Goal: Transaction & Acquisition: Book appointment/travel/reservation

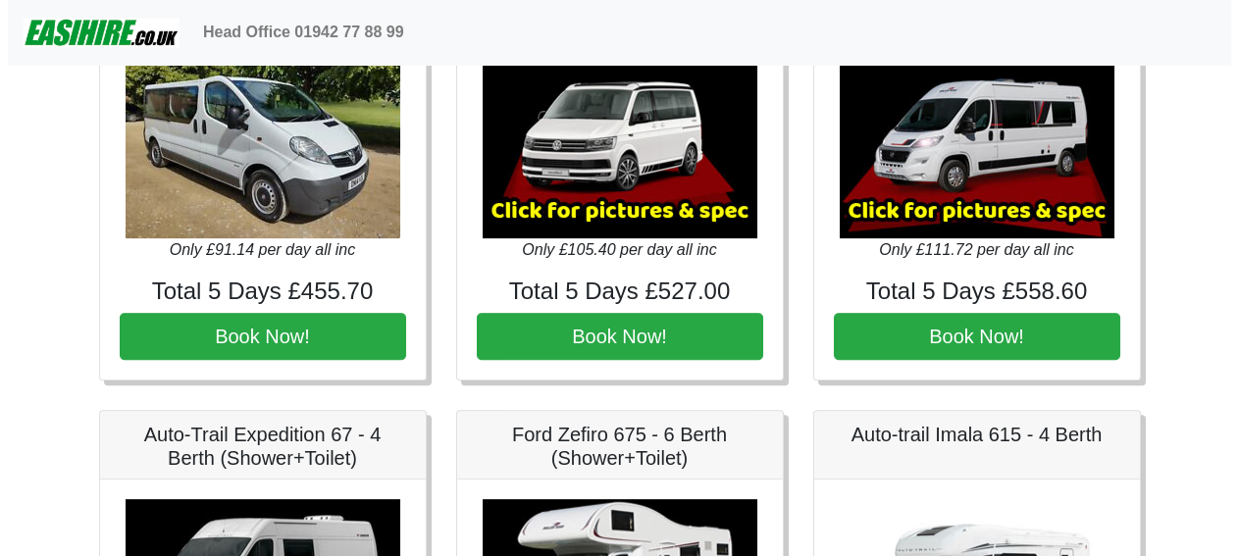
scroll to position [2288, 0]
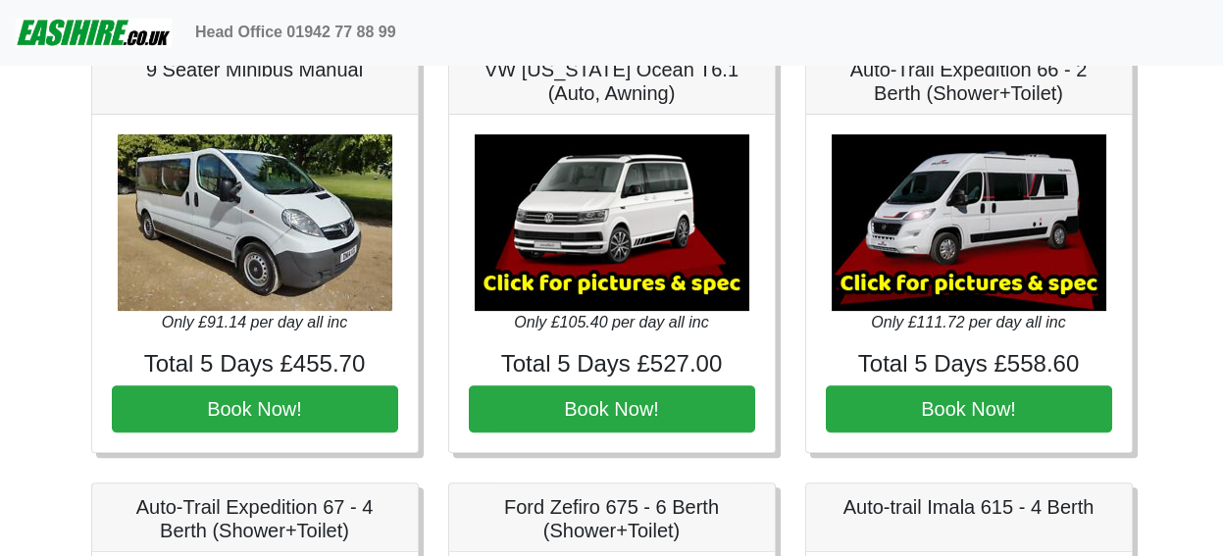
click at [1005, 240] on img at bounding box center [969, 222] width 275 height 177
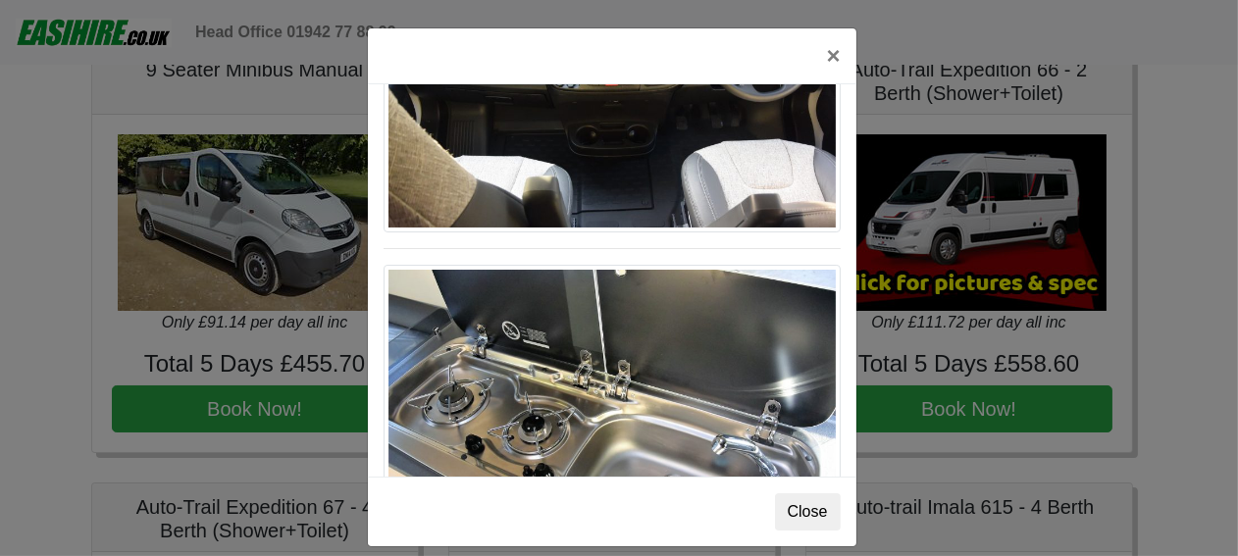
scroll to position [2035, 0]
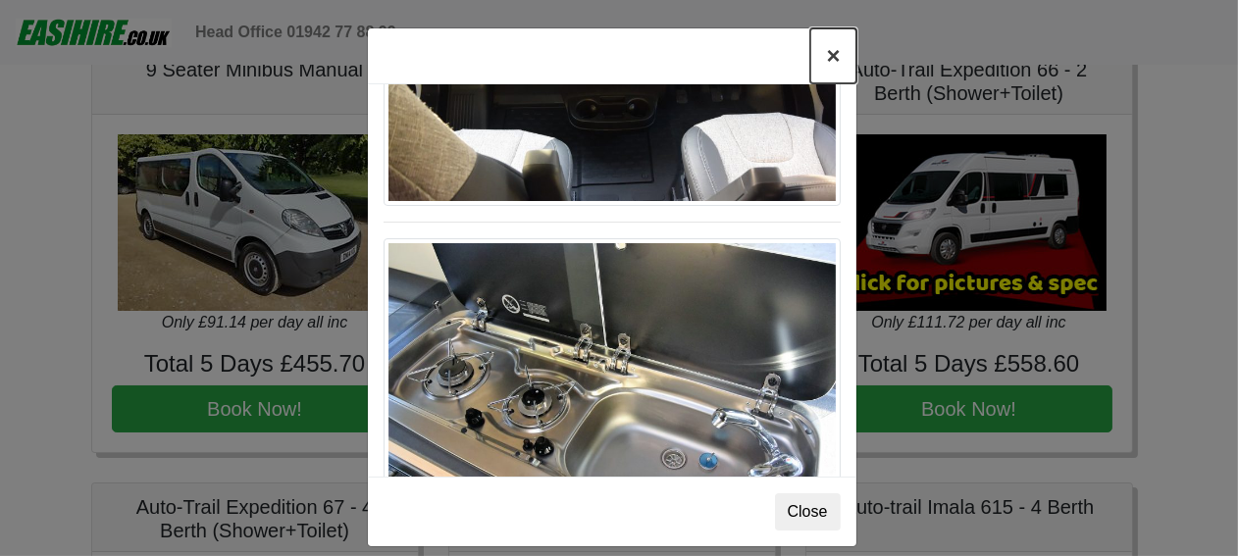
click at [823, 68] on button "×" at bounding box center [832, 55] width 45 height 55
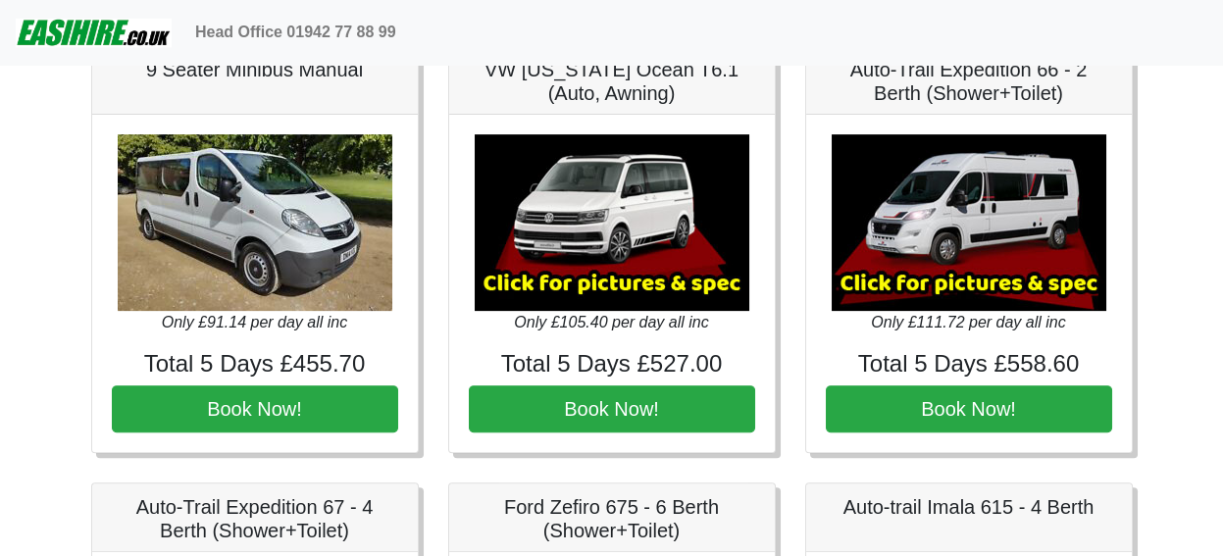
click at [596, 219] on img at bounding box center [612, 222] width 275 height 177
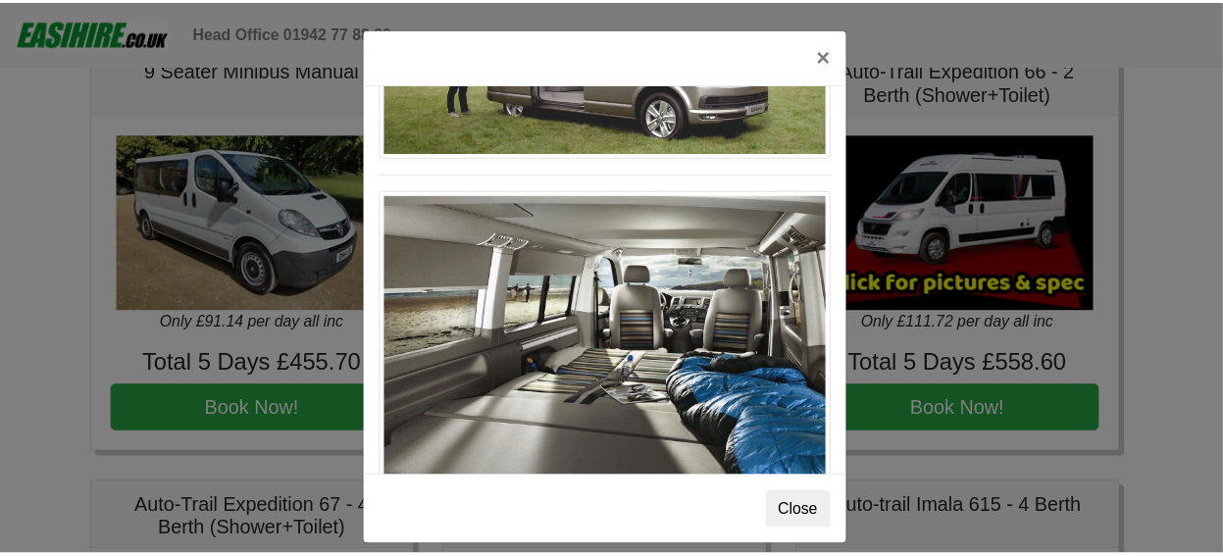
scroll to position [2134, 0]
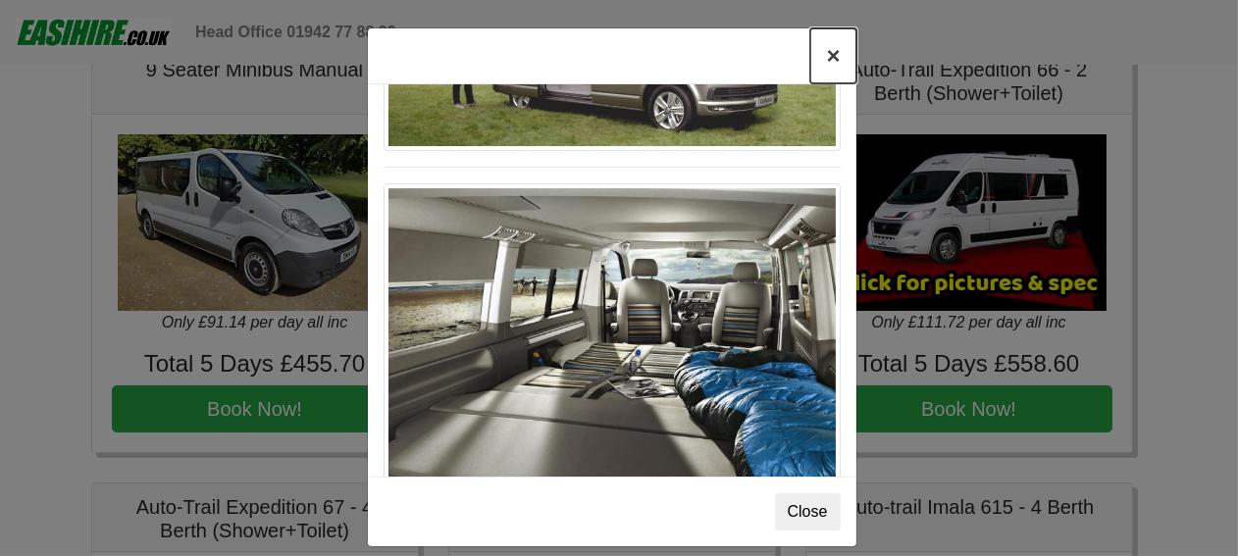
click at [819, 58] on button "×" at bounding box center [832, 55] width 45 height 55
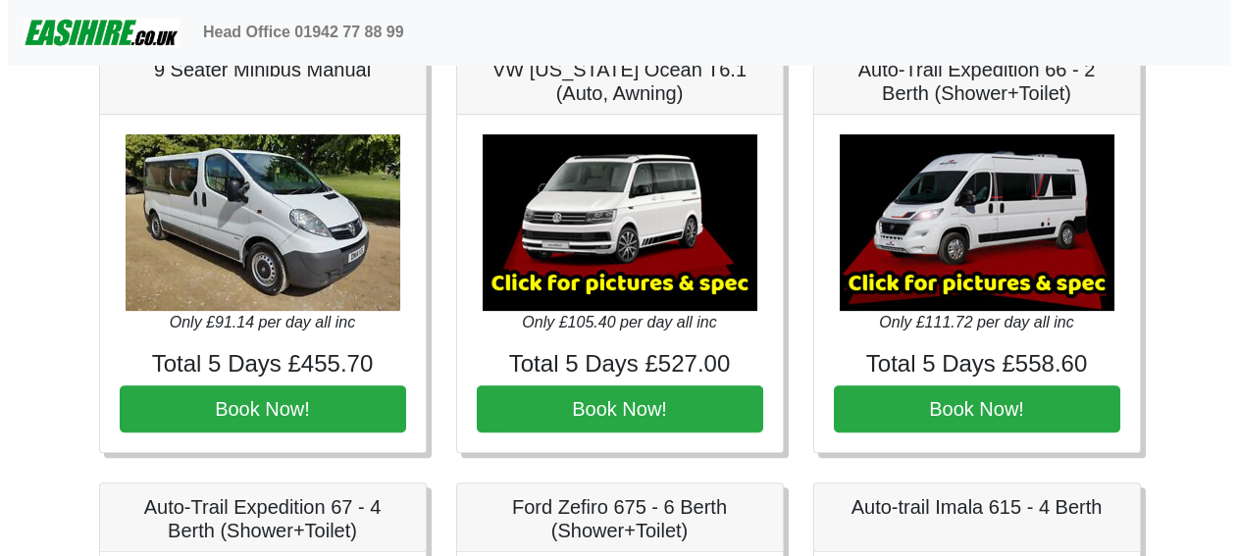
scroll to position [2451, 0]
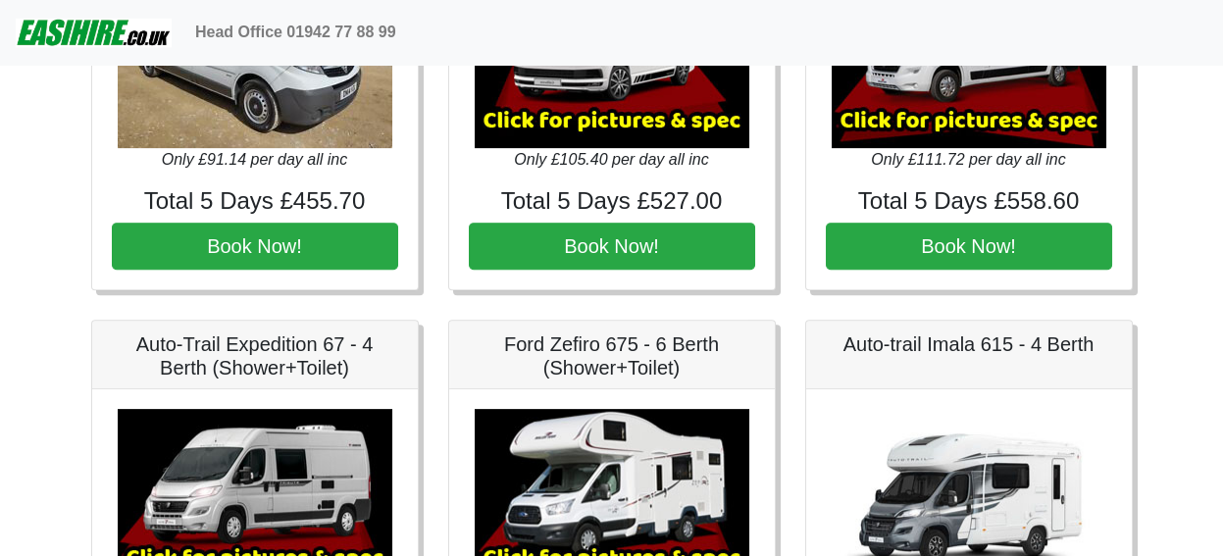
click at [310, 445] on img at bounding box center [255, 497] width 275 height 177
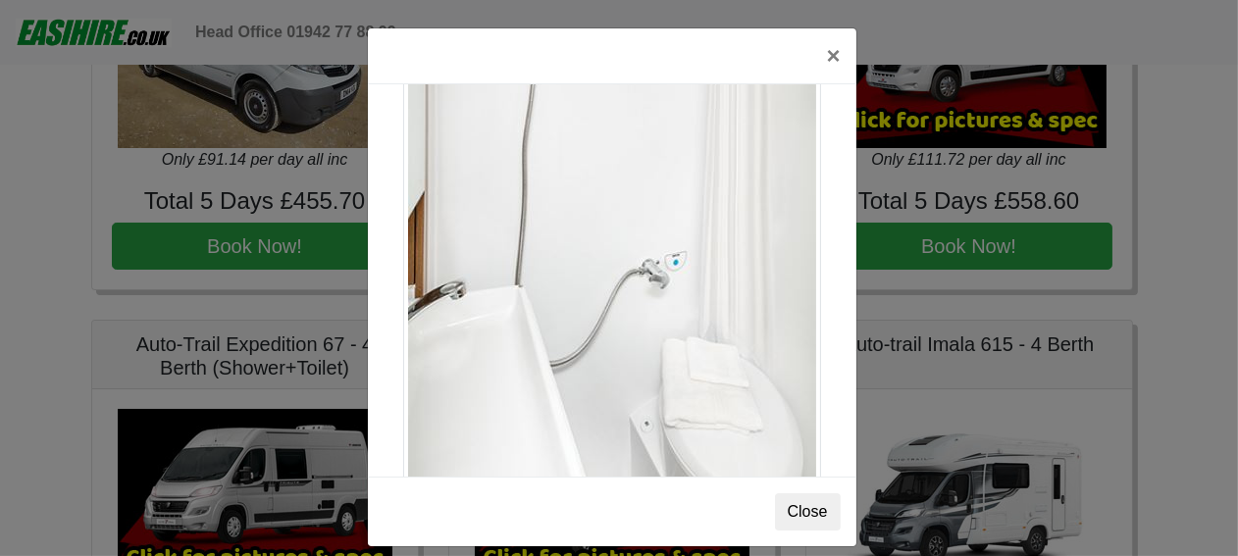
scroll to position [2650, 0]
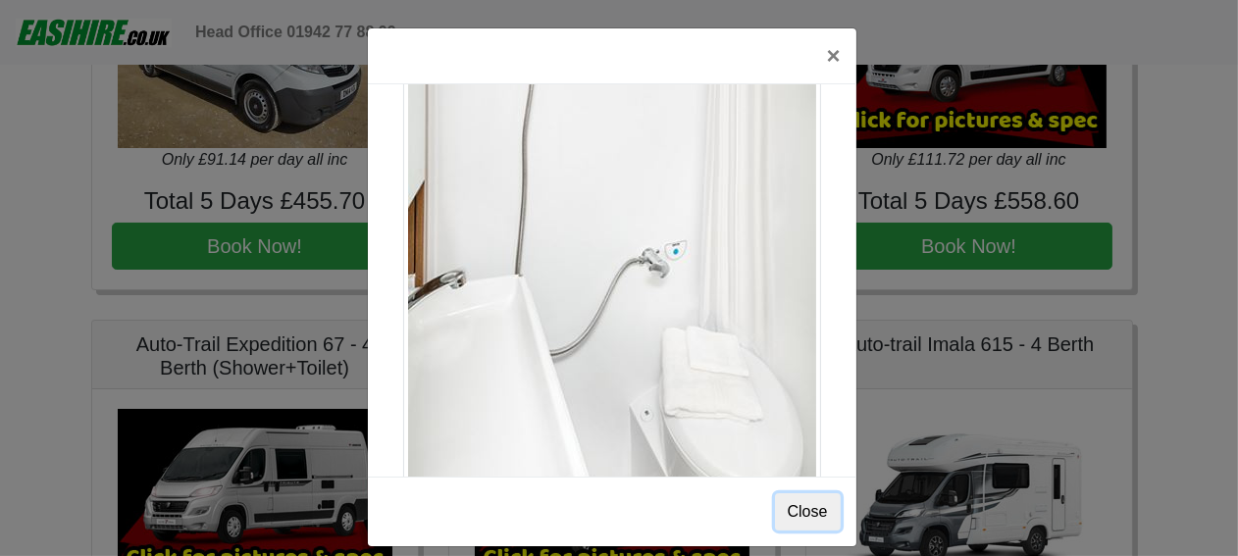
click at [801, 513] on button "Close" at bounding box center [808, 511] width 66 height 37
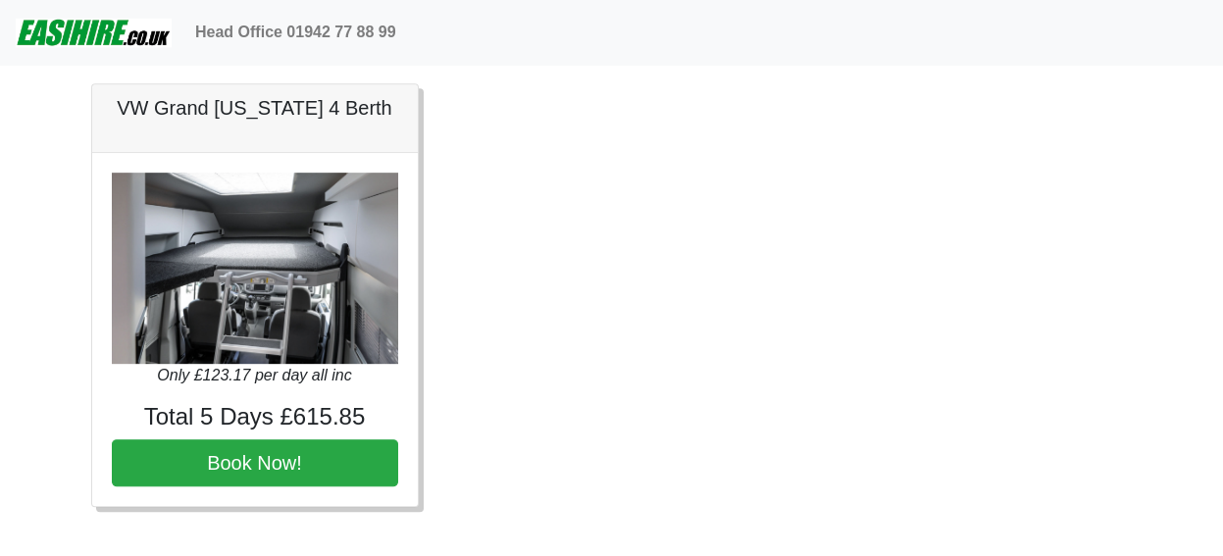
scroll to position [2962, 0]
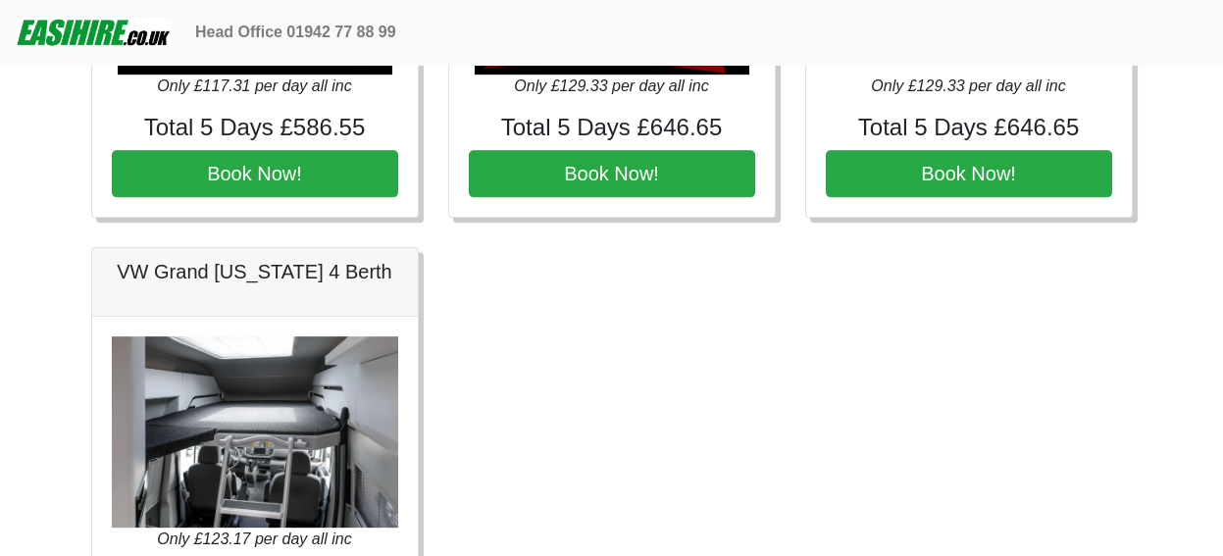
click at [266, 435] on img at bounding box center [255, 431] width 286 height 191
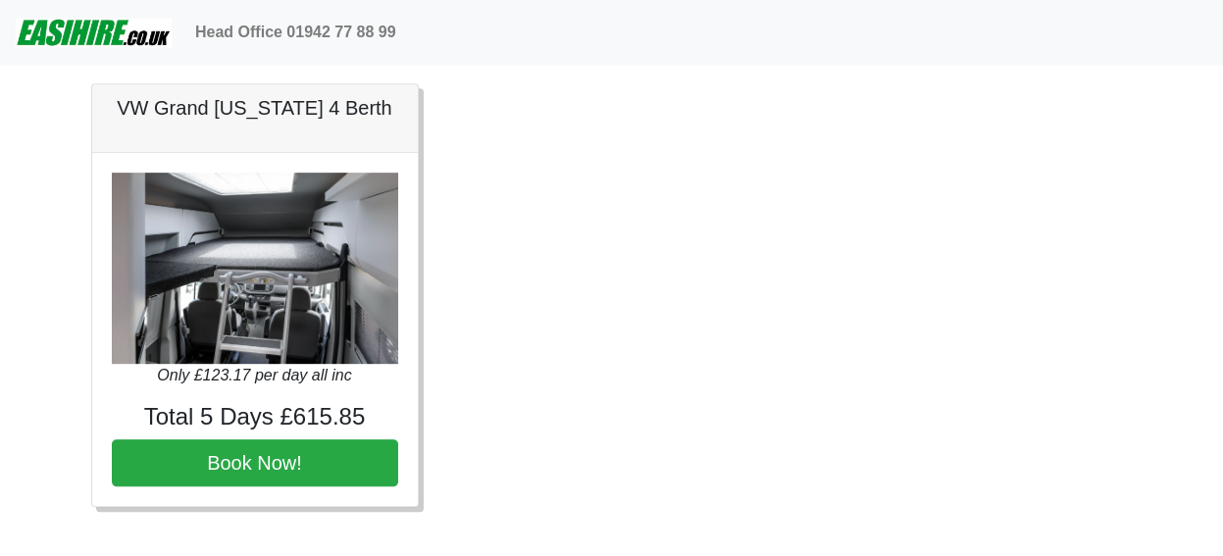
click at [258, 239] on img at bounding box center [255, 268] width 286 height 191
click at [238, 116] on div "VW Grand [US_STATE] 4 Berth" at bounding box center [255, 118] width 326 height 69
click at [238, 102] on h5 "VW Grand [US_STATE] 4 Berth" at bounding box center [255, 108] width 286 height 24
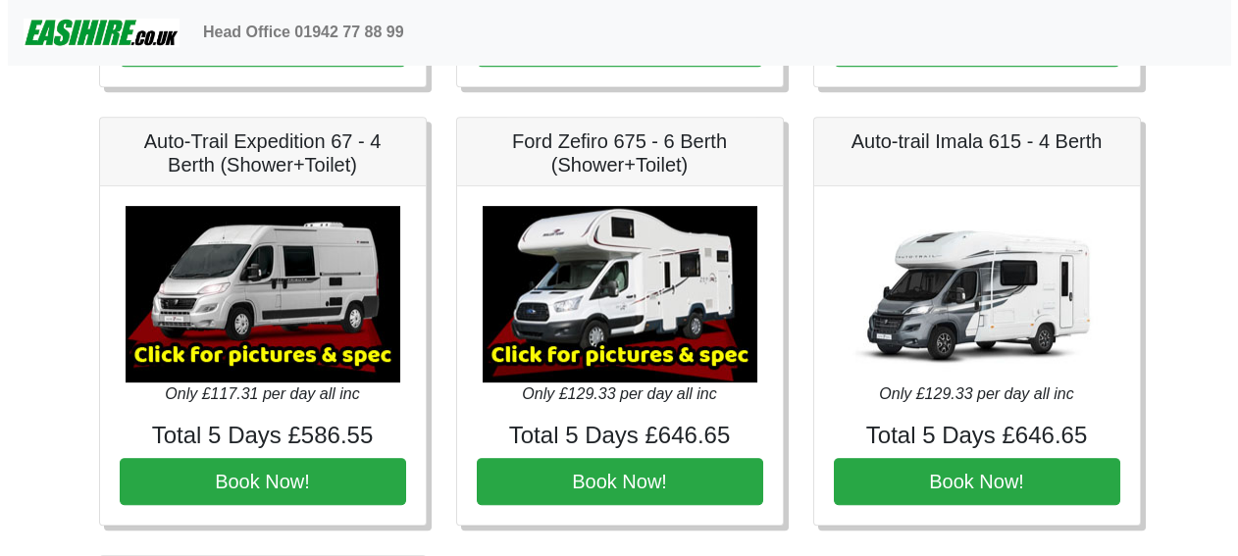
scroll to position [2634, 0]
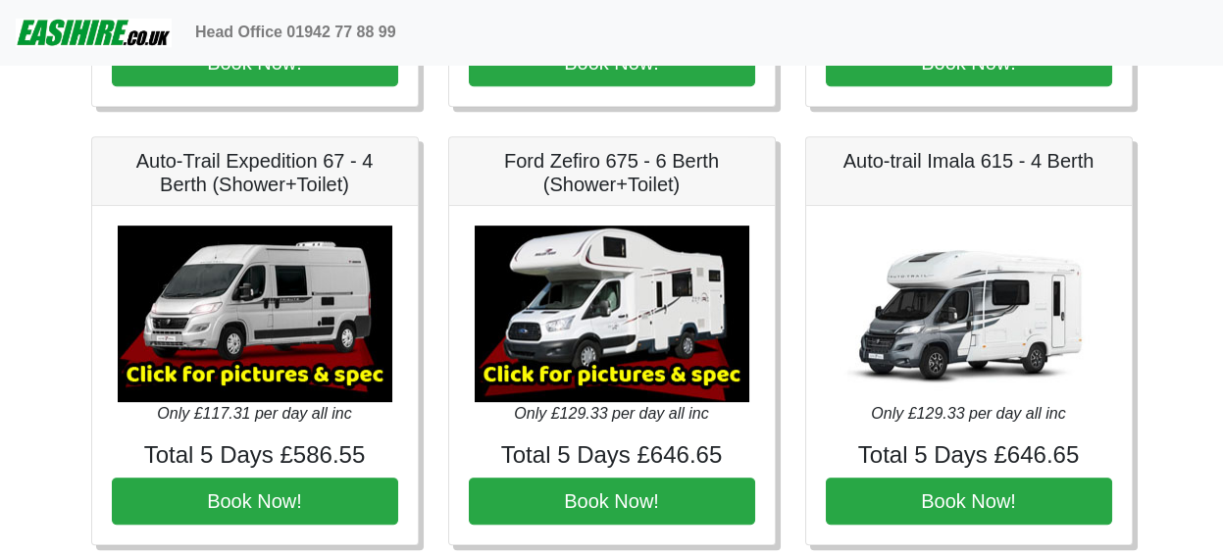
click at [1024, 240] on img at bounding box center [969, 314] width 275 height 177
click at [1015, 301] on img at bounding box center [969, 314] width 275 height 177
click at [620, 317] on img at bounding box center [612, 314] width 275 height 177
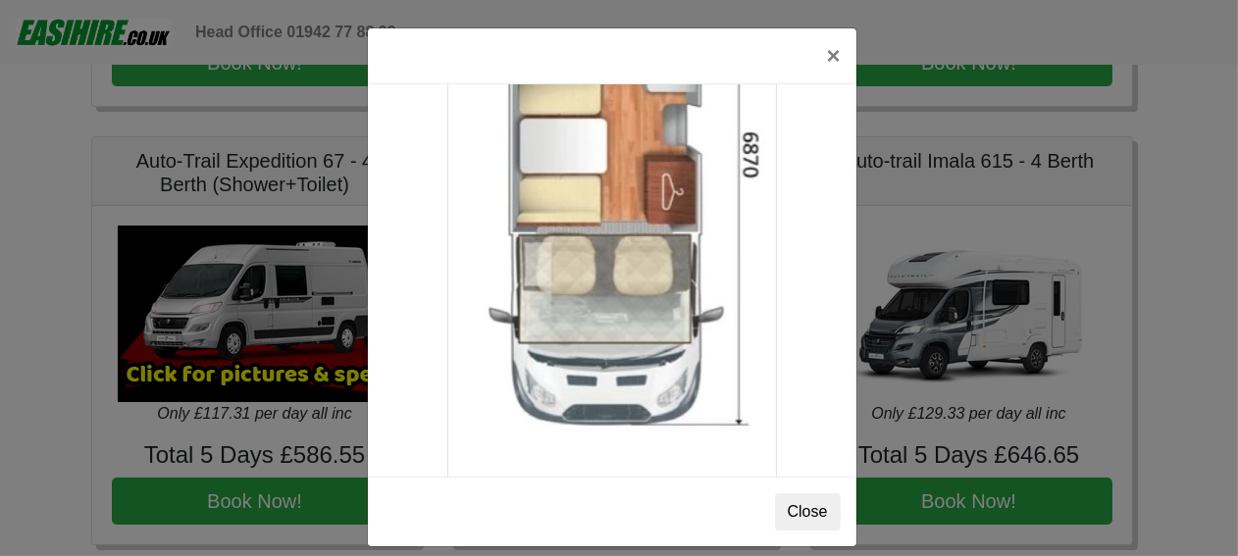
scroll to position [3452, 0]
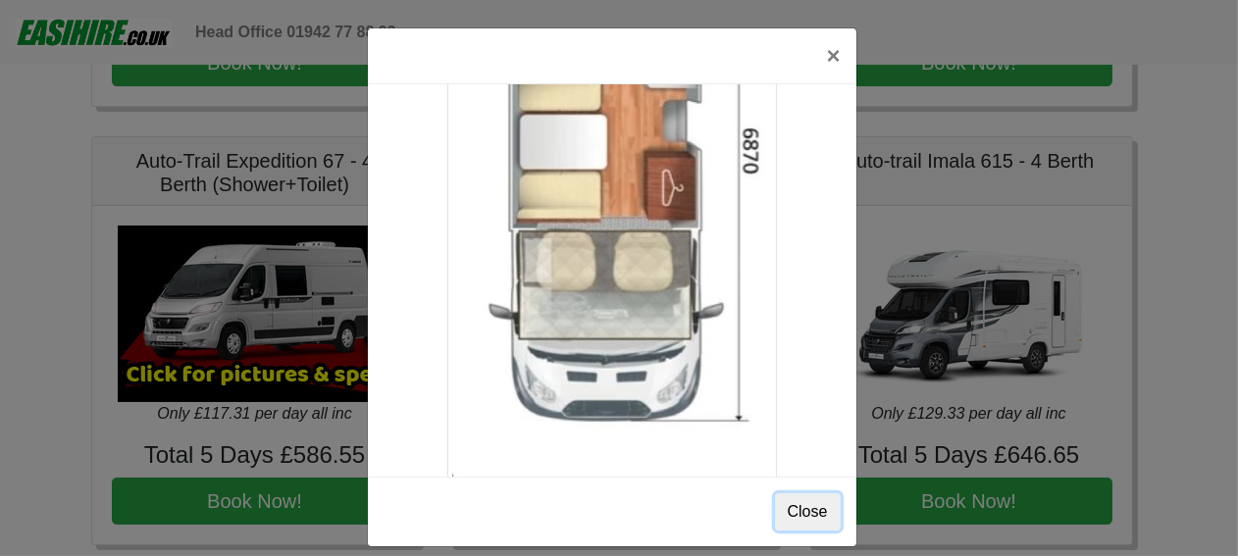
click at [797, 516] on button "Close" at bounding box center [808, 511] width 66 height 37
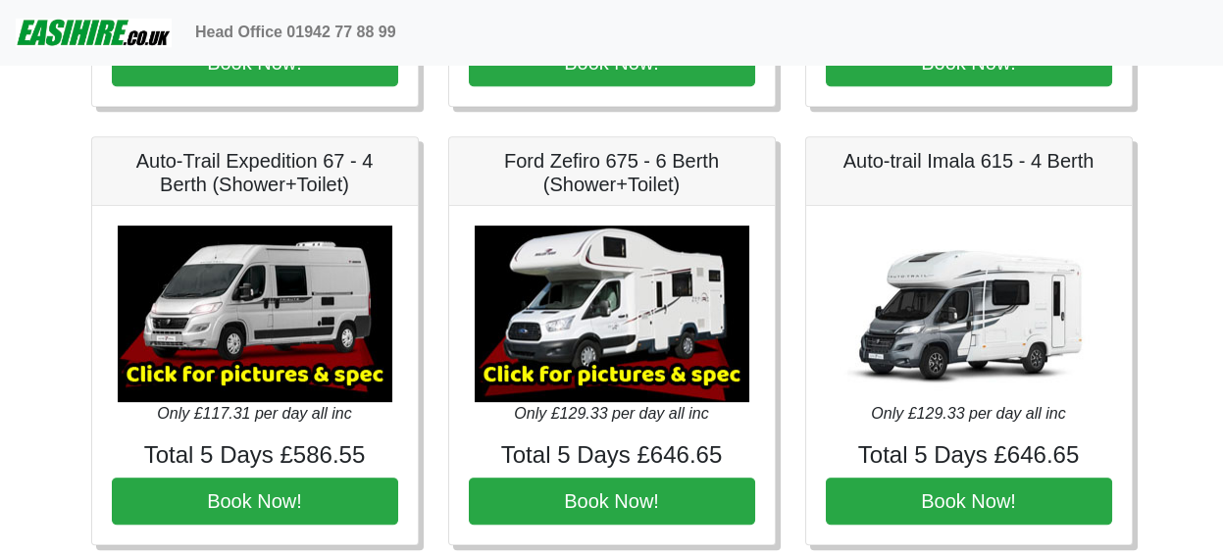
click at [282, 325] on img at bounding box center [255, 314] width 275 height 177
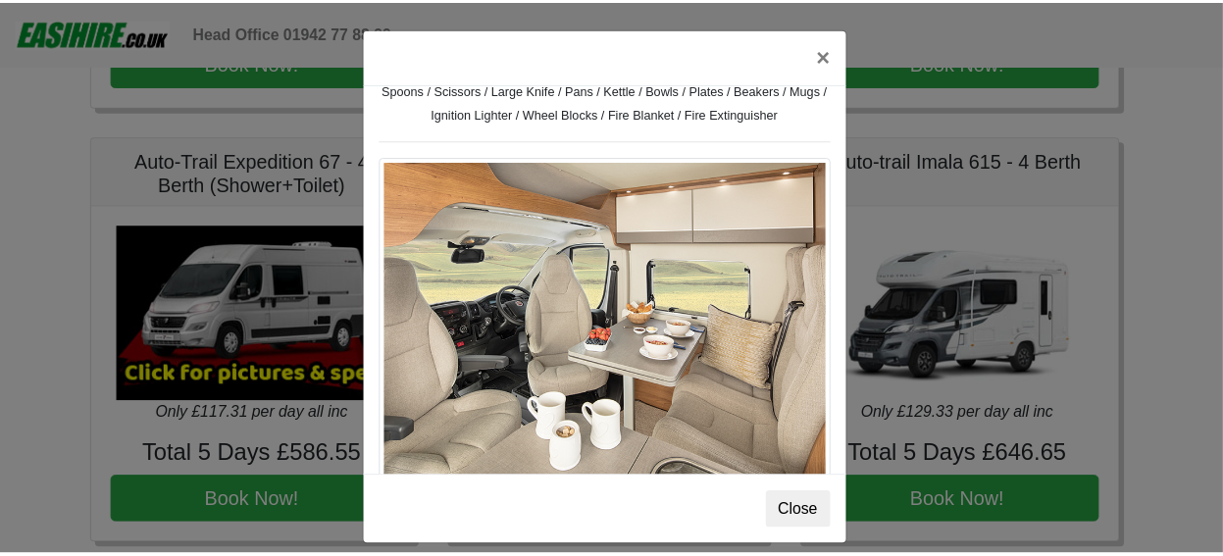
scroll to position [851, 0]
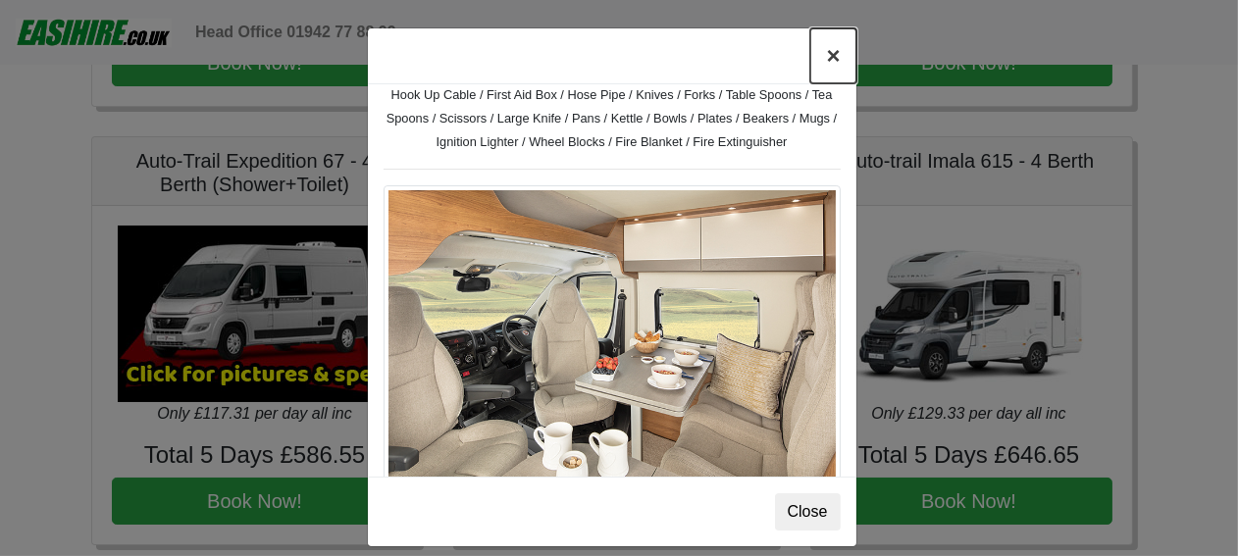
click at [823, 58] on button "×" at bounding box center [832, 55] width 45 height 55
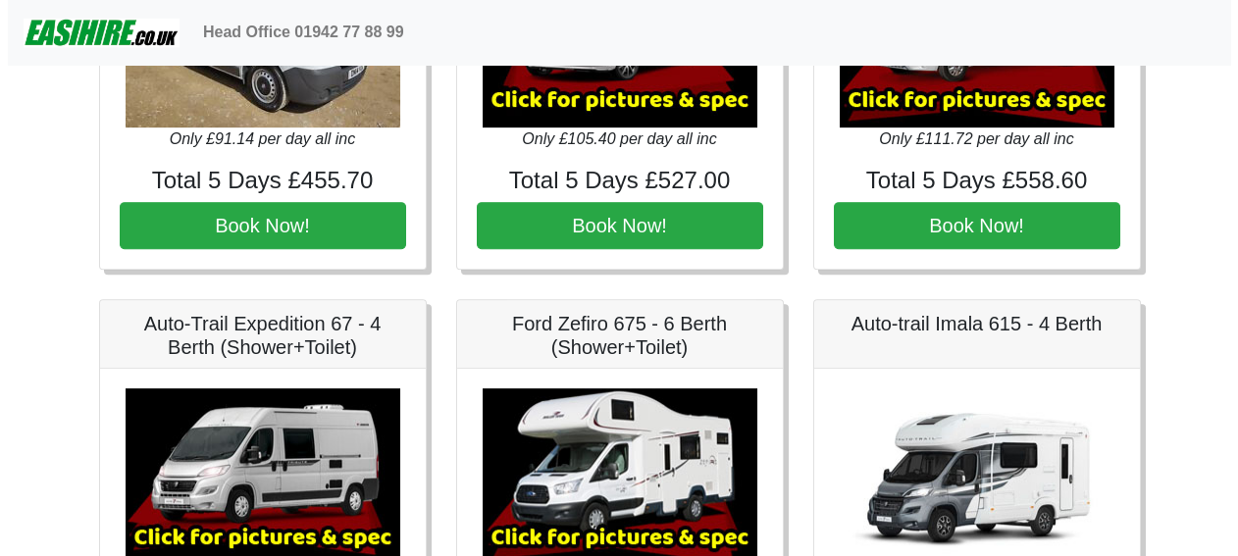
scroll to position [2308, 0]
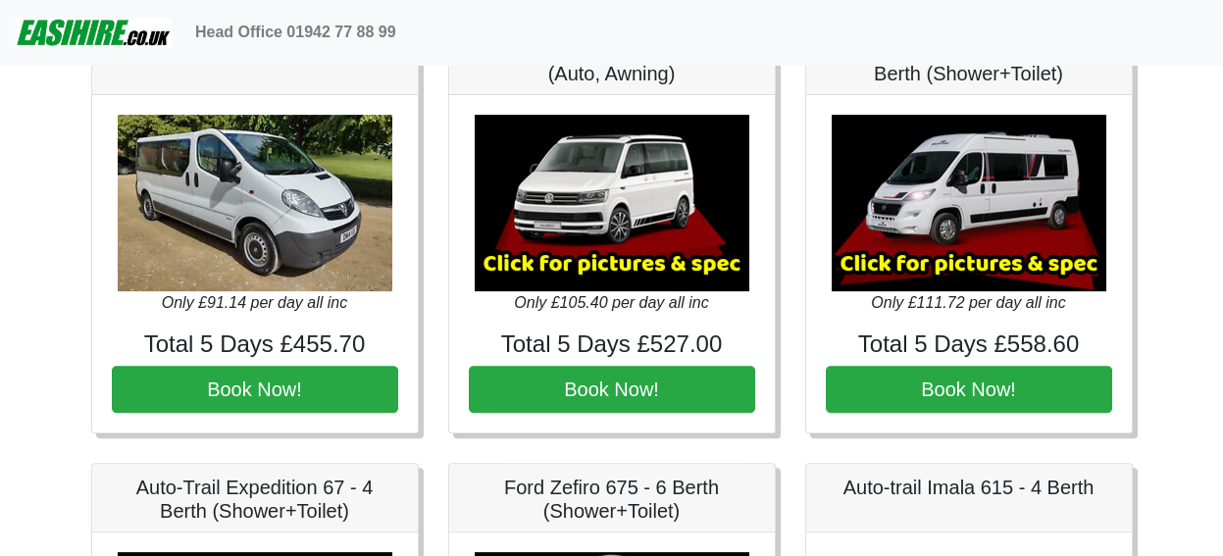
click at [921, 202] on img at bounding box center [969, 203] width 275 height 177
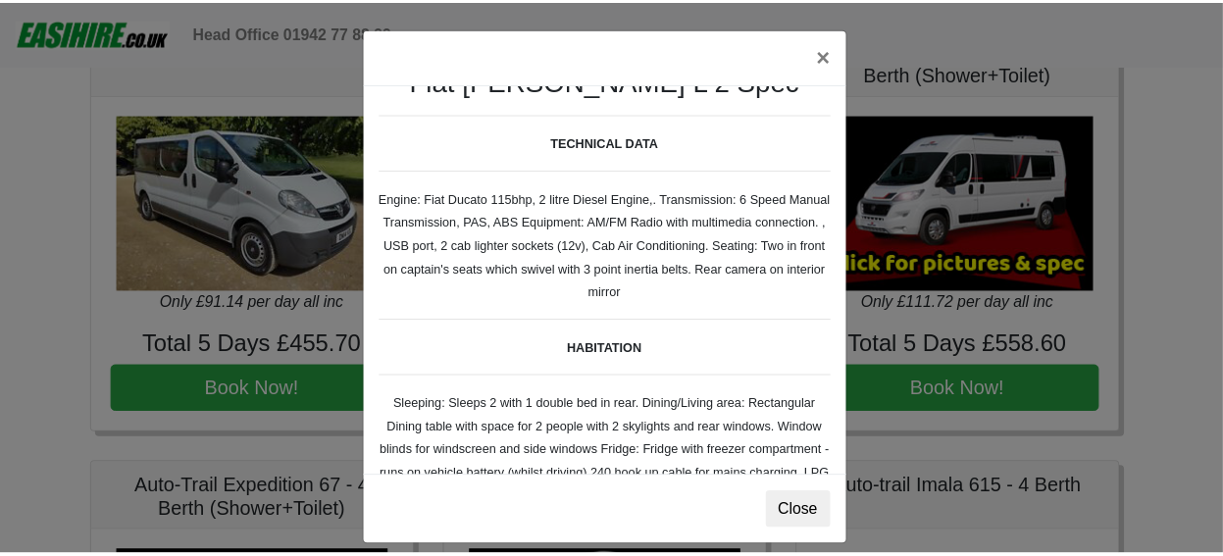
scroll to position [0, 0]
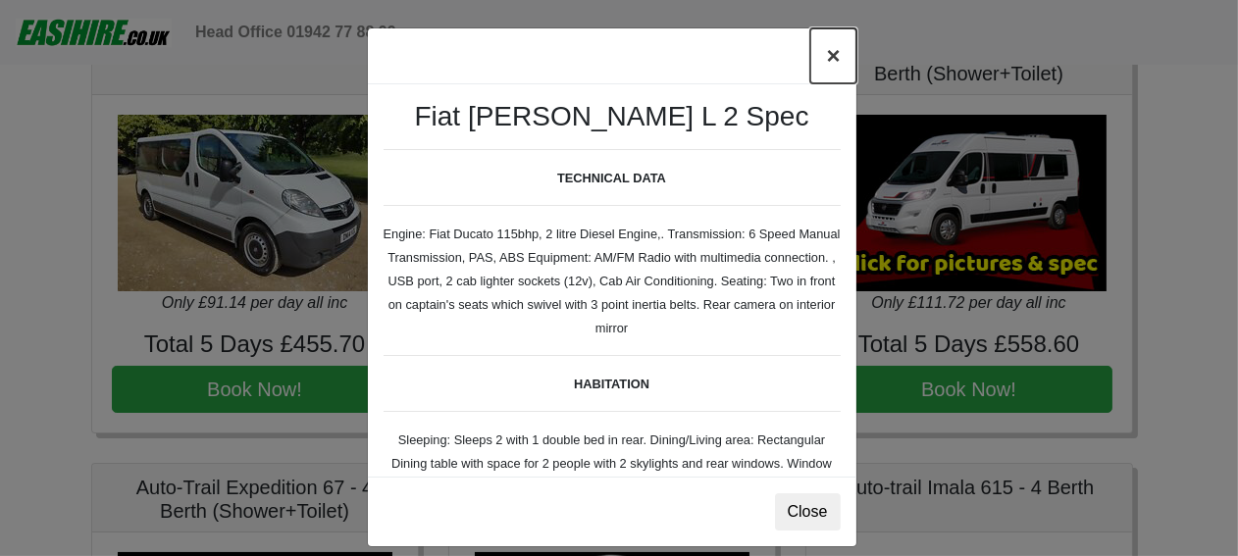
click at [819, 60] on button "×" at bounding box center [832, 55] width 45 height 55
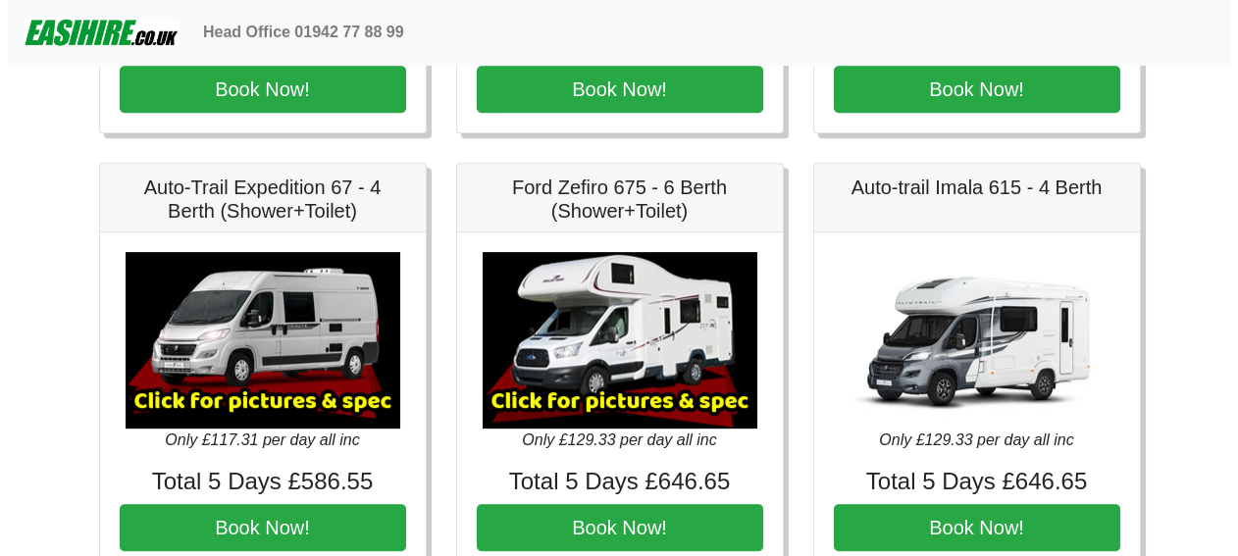
scroll to position [2634, 0]
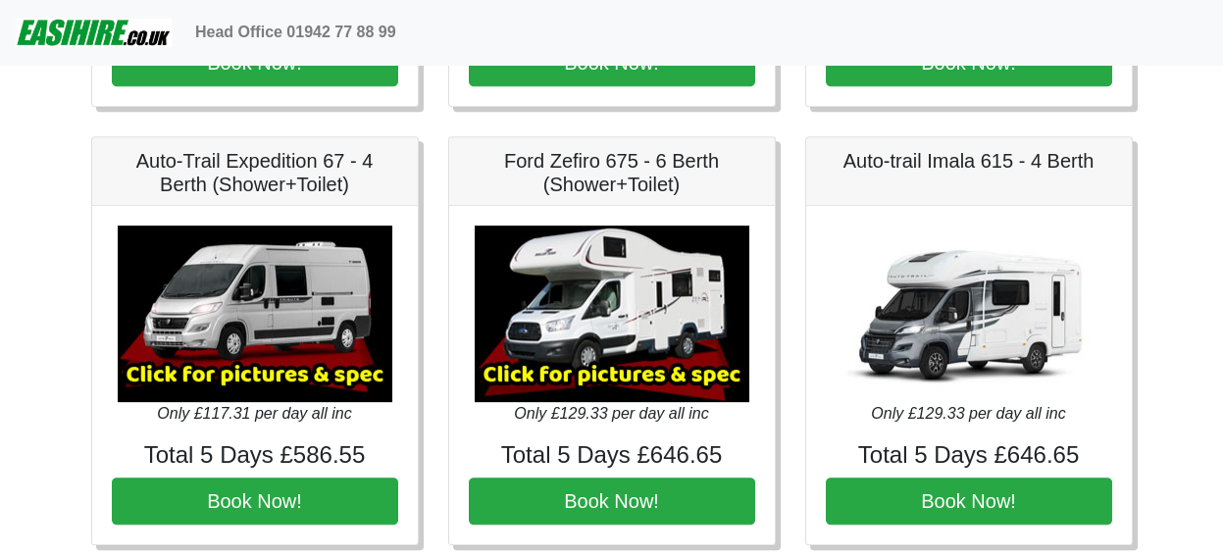
click at [325, 283] on img at bounding box center [255, 314] width 275 height 177
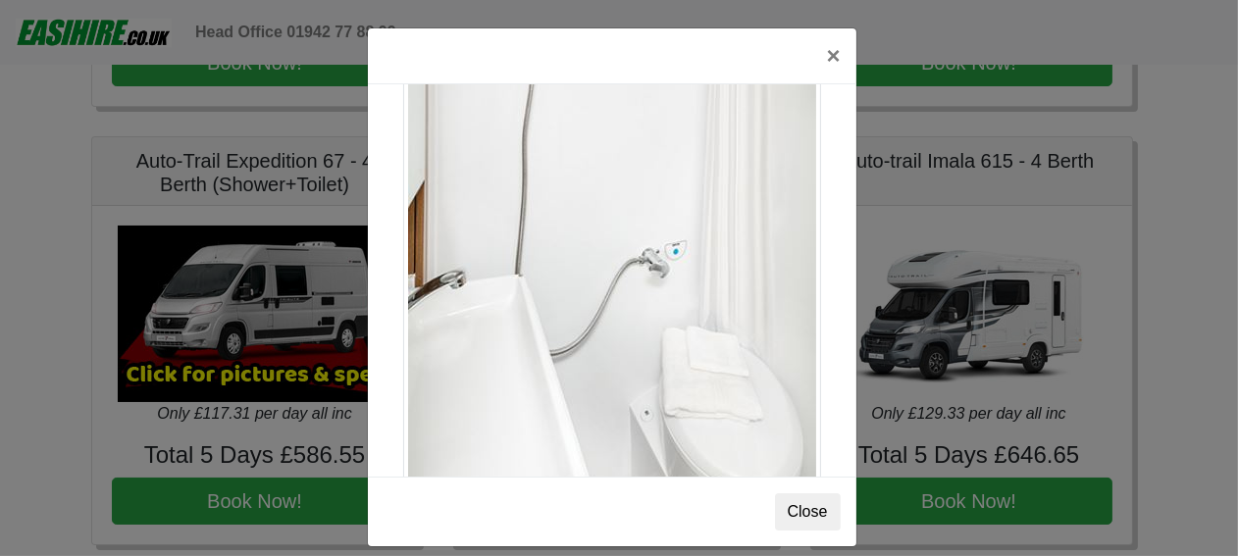
scroll to position [16, 0]
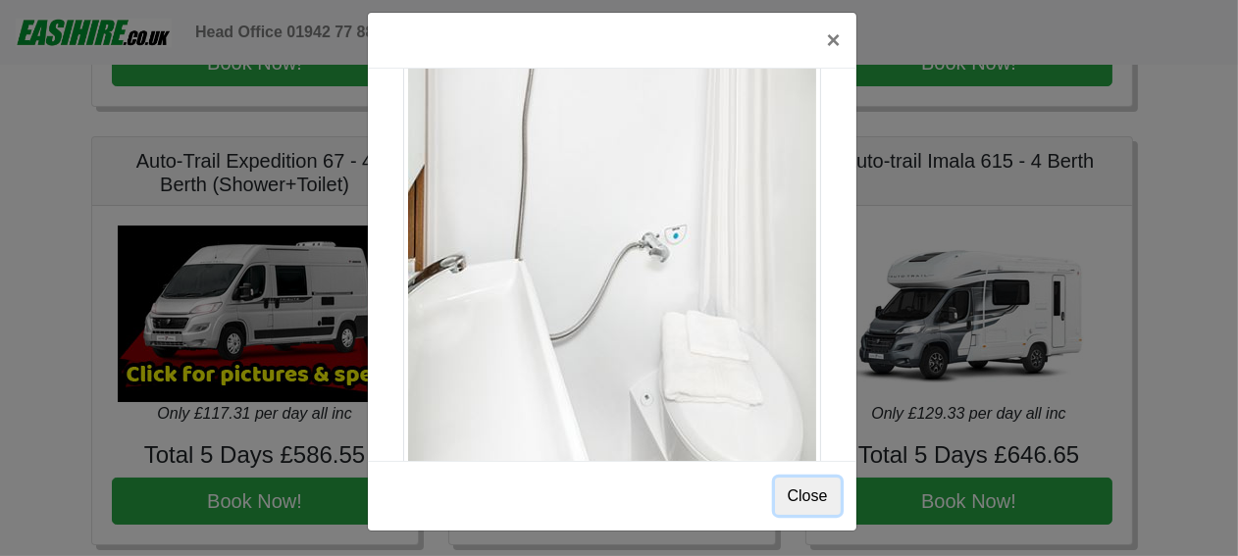
click at [803, 492] on button "Close" at bounding box center [808, 496] width 66 height 37
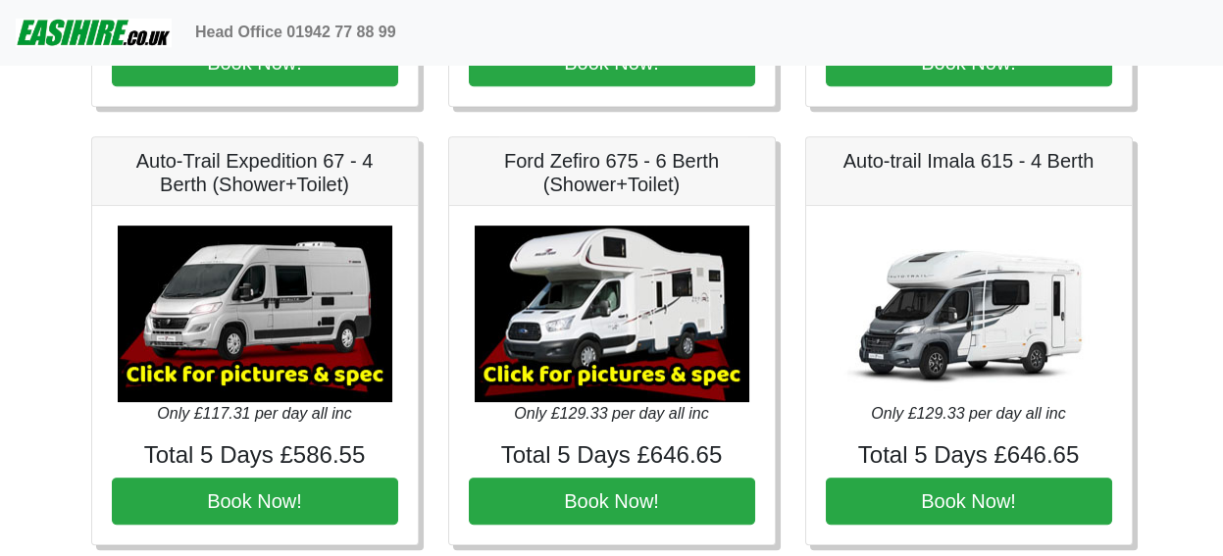
click at [272, 321] on img at bounding box center [255, 314] width 275 height 177
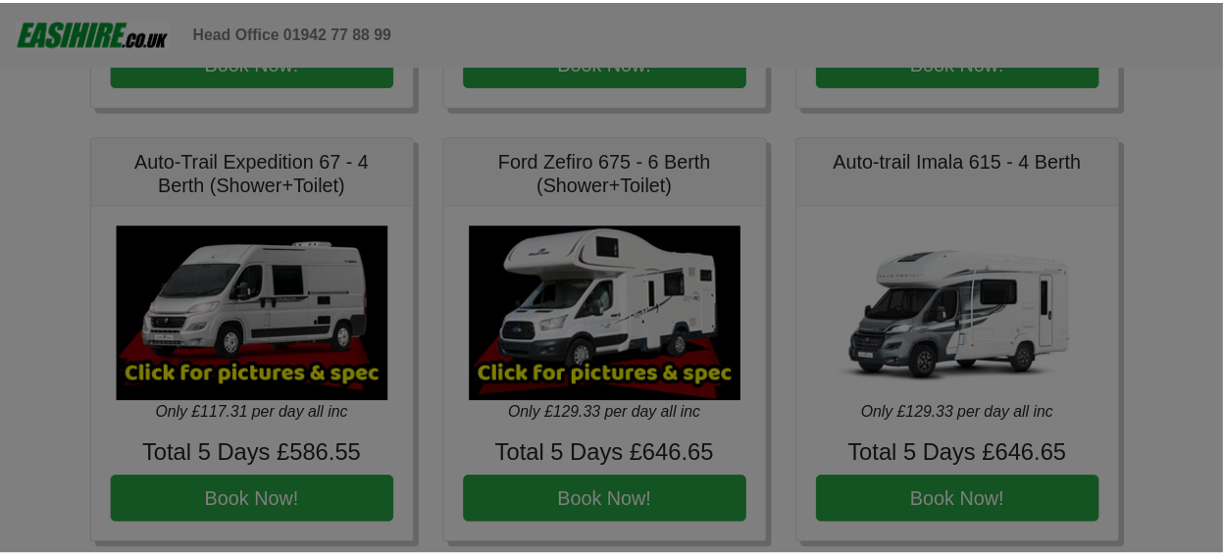
scroll to position [0, 0]
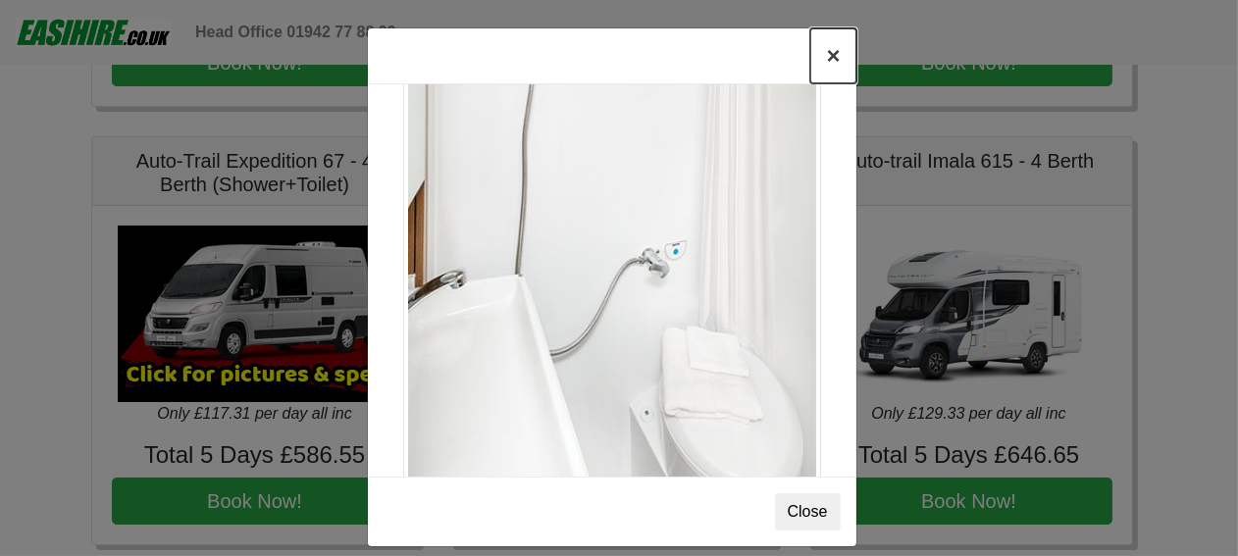
click at [824, 52] on button "×" at bounding box center [832, 55] width 45 height 55
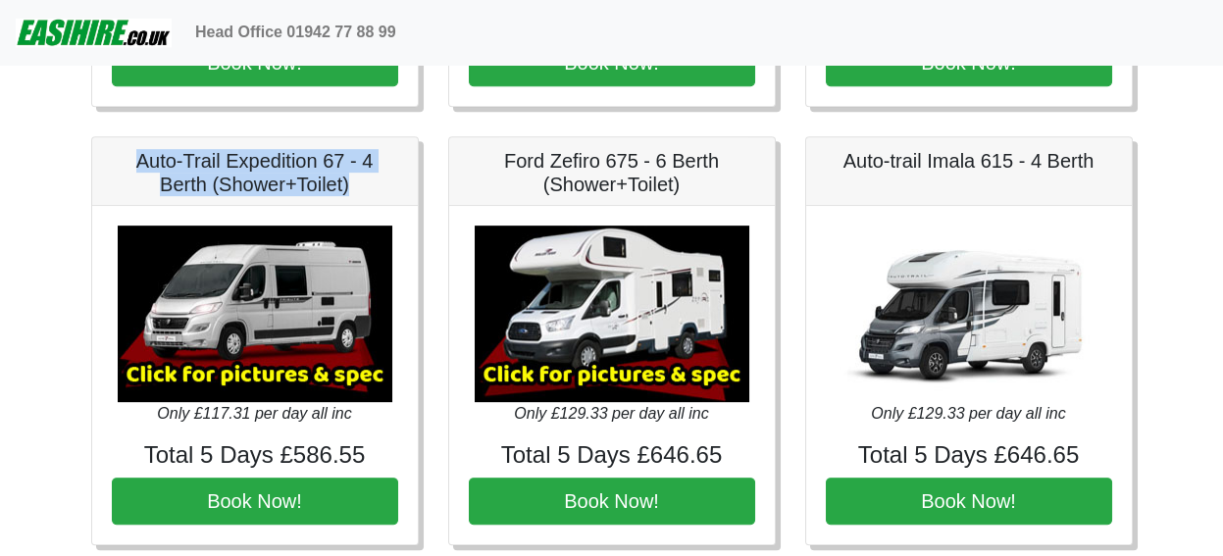
drag, startPoint x: 357, startPoint y: 177, endPoint x: 127, endPoint y: 152, distance: 230.8
click at [127, 152] on h5 "Auto-Trail Expedition 67 - 4 Berth (Shower+Toilet)" at bounding box center [255, 172] width 286 height 47
drag, startPoint x: 127, startPoint y: 152, endPoint x: 147, endPoint y: 150, distance: 19.7
copy h5 "Auto-Trail Expedition 67 - 4 Berth (Shower+Toilet)"
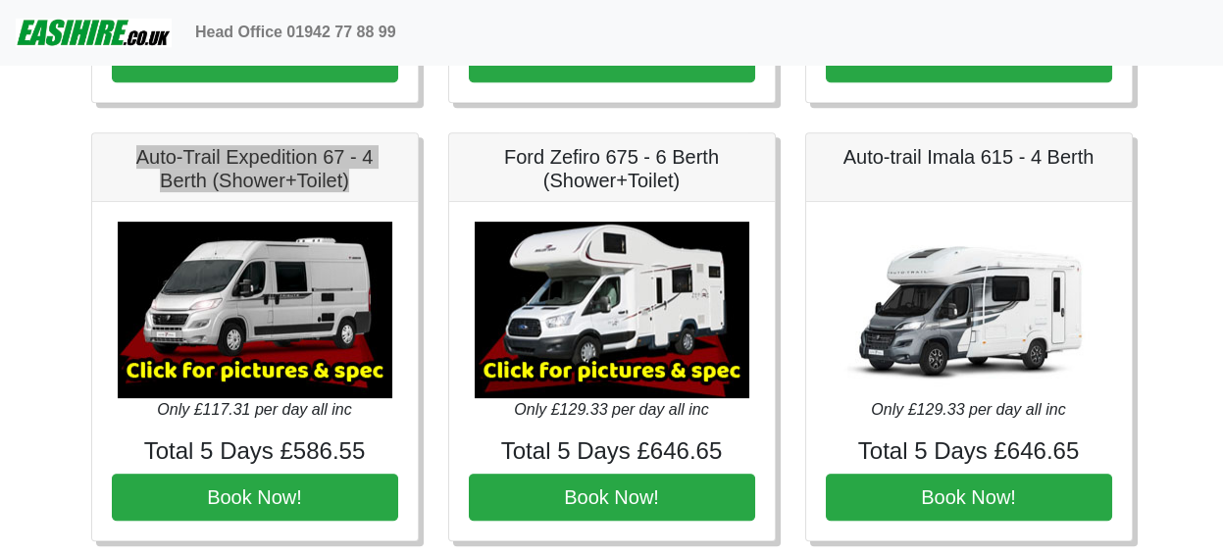
scroll to position [2615, 0]
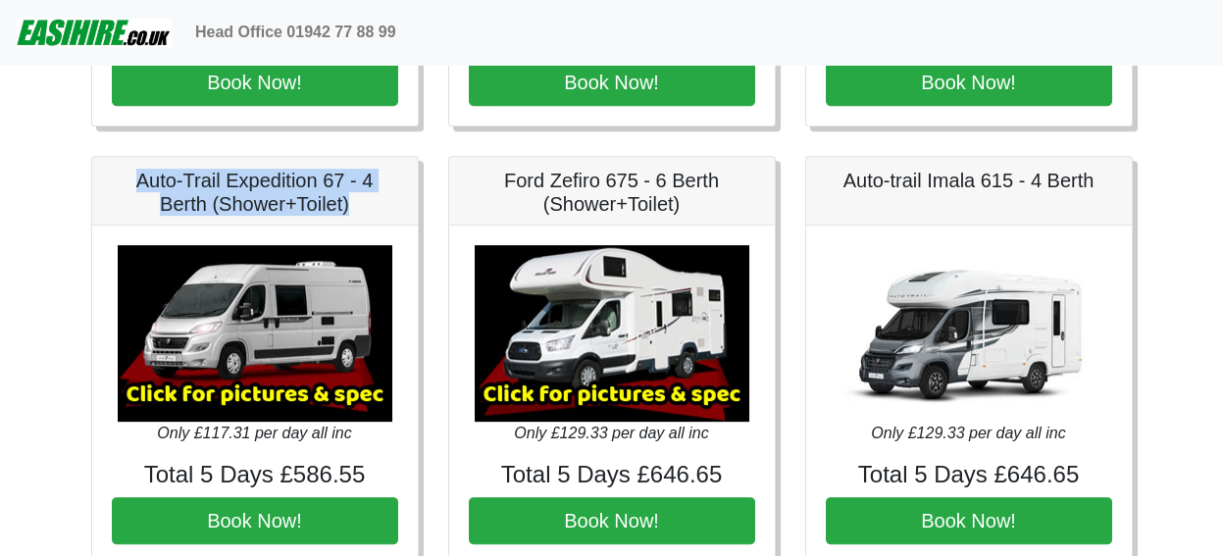
click at [292, 276] on img at bounding box center [255, 333] width 275 height 177
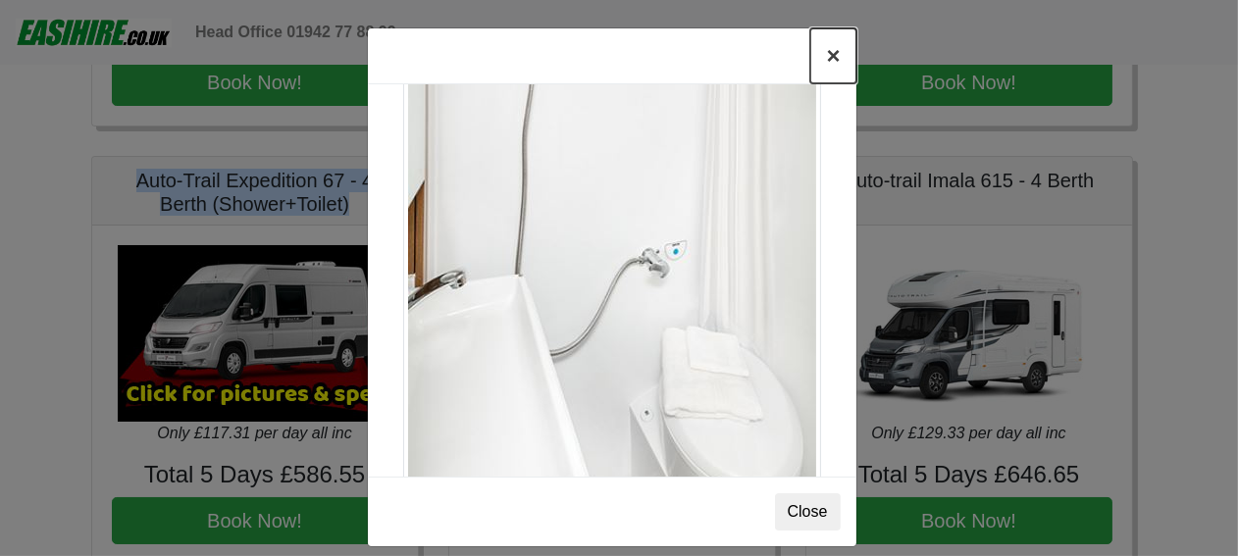
click at [817, 58] on button "×" at bounding box center [832, 55] width 45 height 55
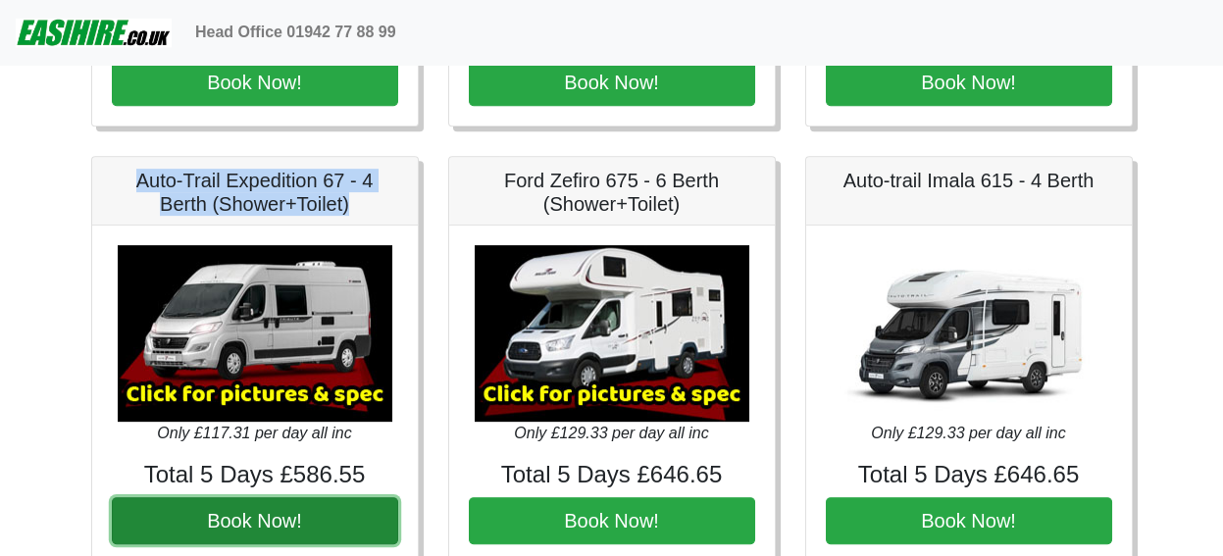
click at [248, 508] on button "Book Now!" at bounding box center [255, 520] width 286 height 47
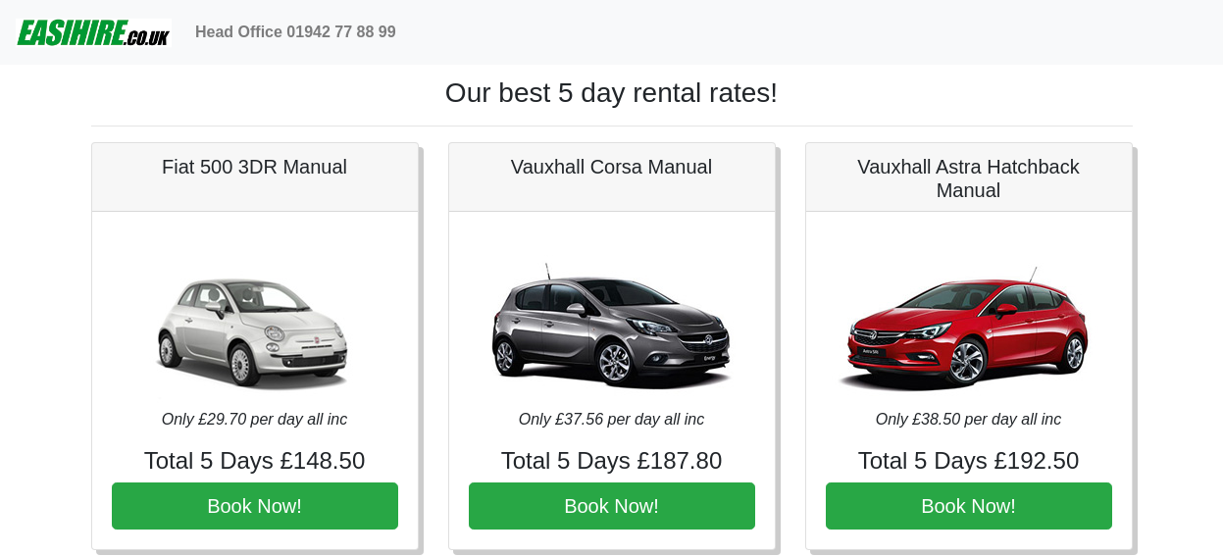
scroll to position [2615, 0]
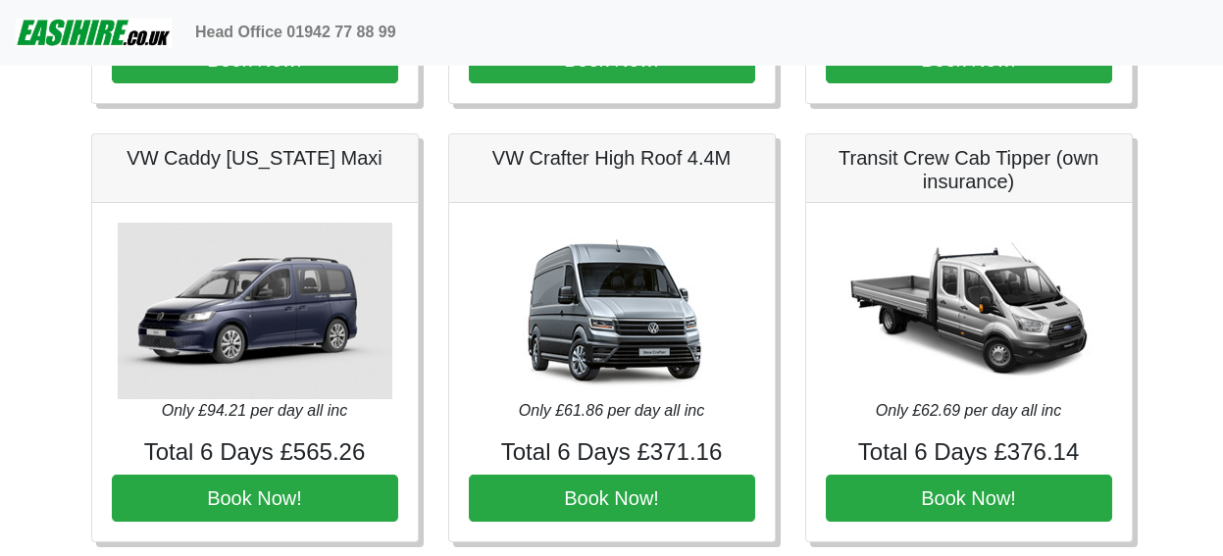
scroll to position [1307, 0]
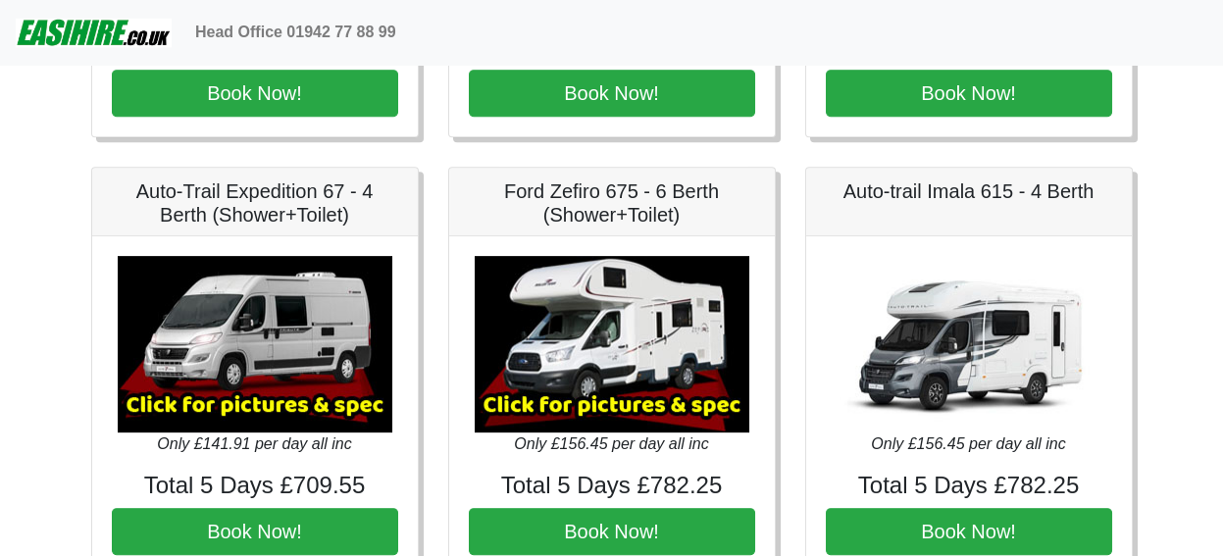
scroll to position [2615, 0]
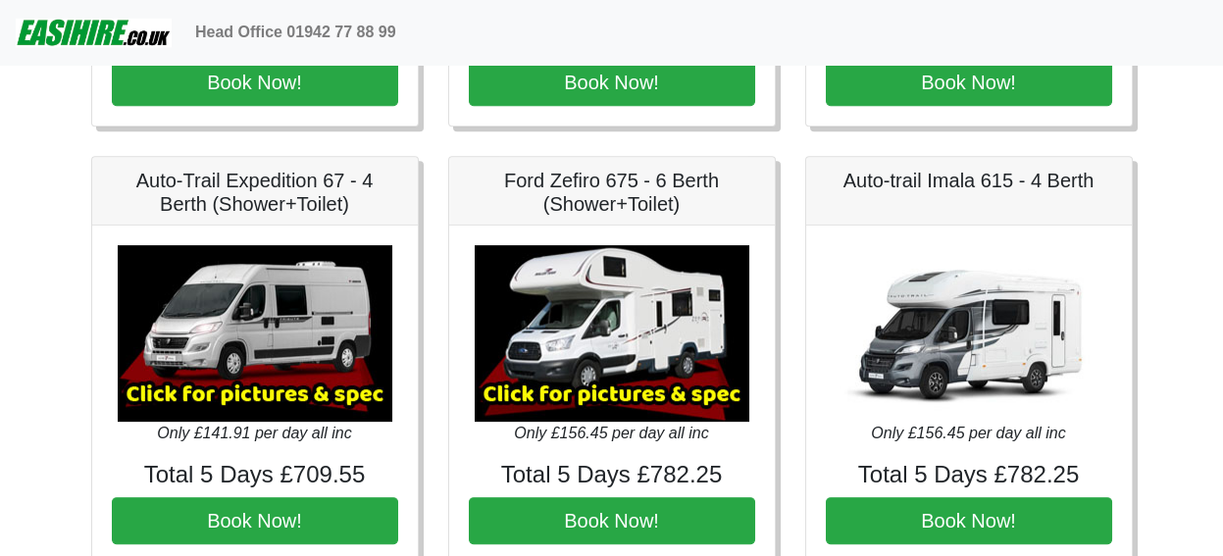
click at [305, 291] on img at bounding box center [255, 333] width 275 height 177
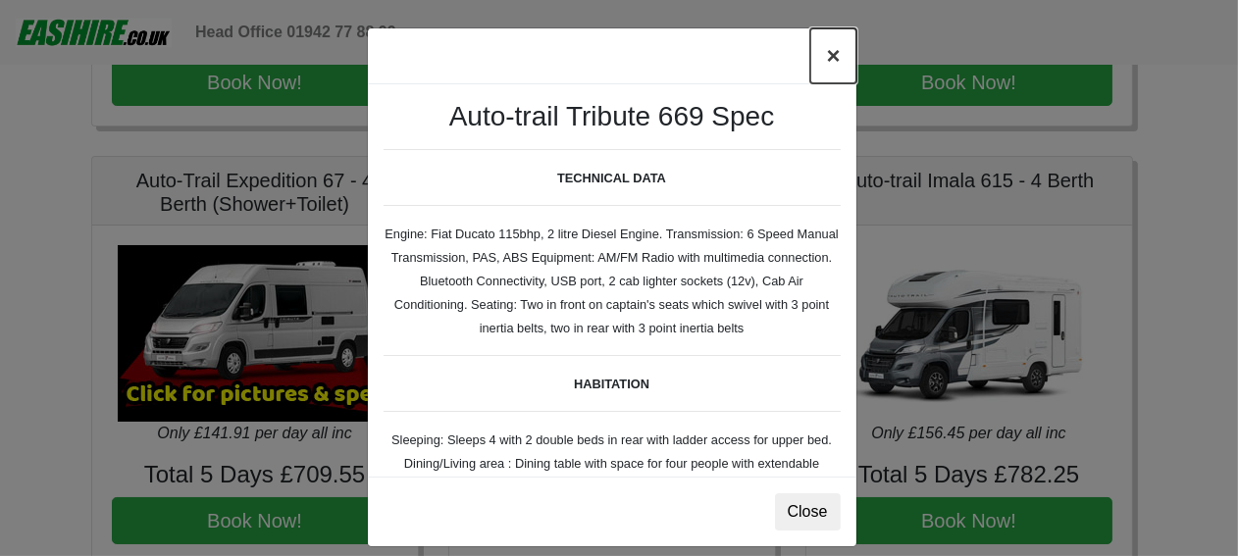
click at [831, 55] on button "×" at bounding box center [832, 55] width 45 height 55
